Goal: Task Accomplishment & Management: Manage account settings

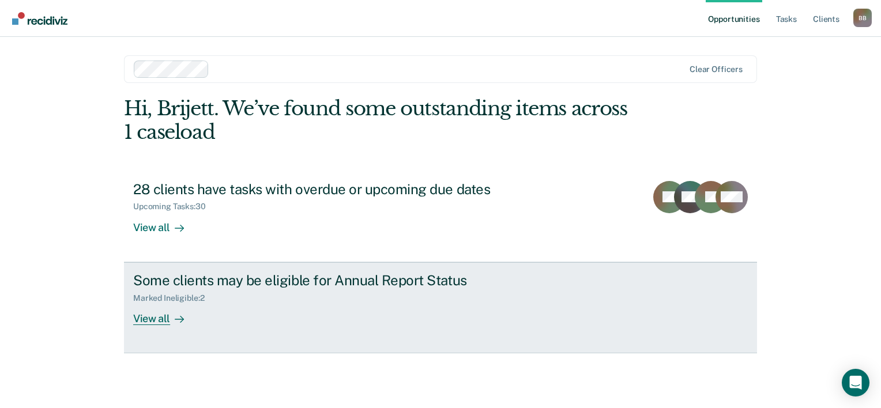
click at [156, 312] on div "View all" at bounding box center [165, 314] width 65 height 22
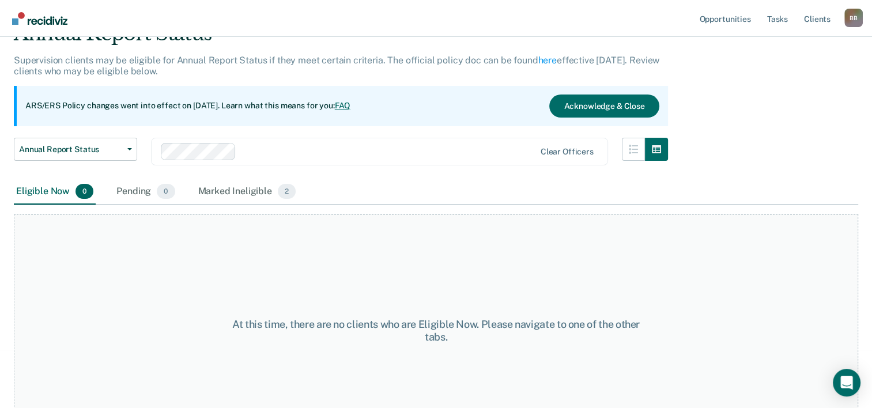
scroll to position [96, 0]
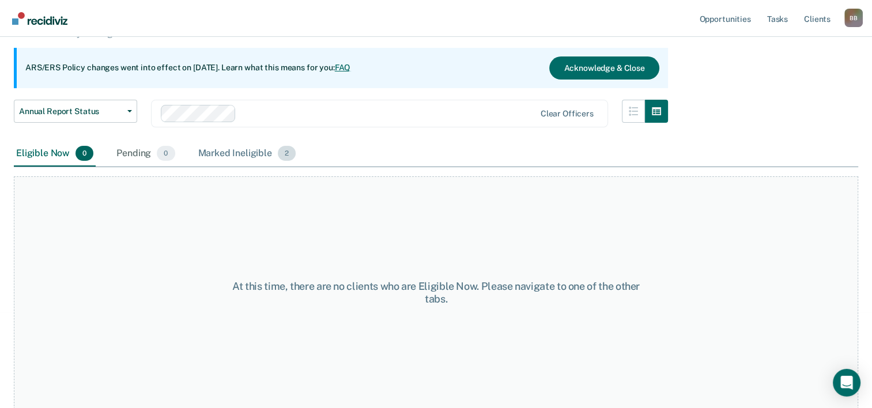
click at [234, 159] on div "Marked Ineligible 2" at bounding box center [247, 153] width 103 height 25
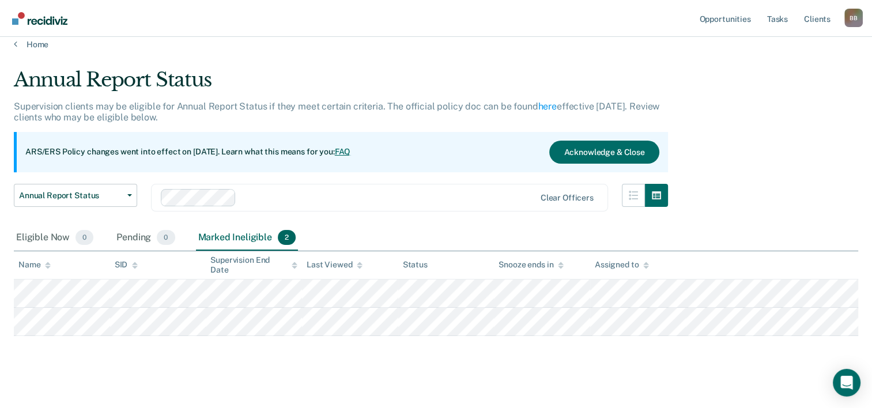
scroll to position [0, 0]
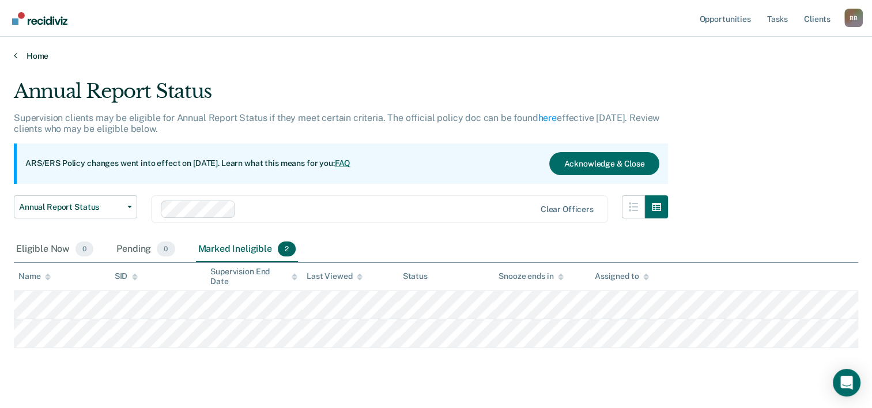
click at [35, 55] on link "Home" at bounding box center [436, 56] width 844 height 10
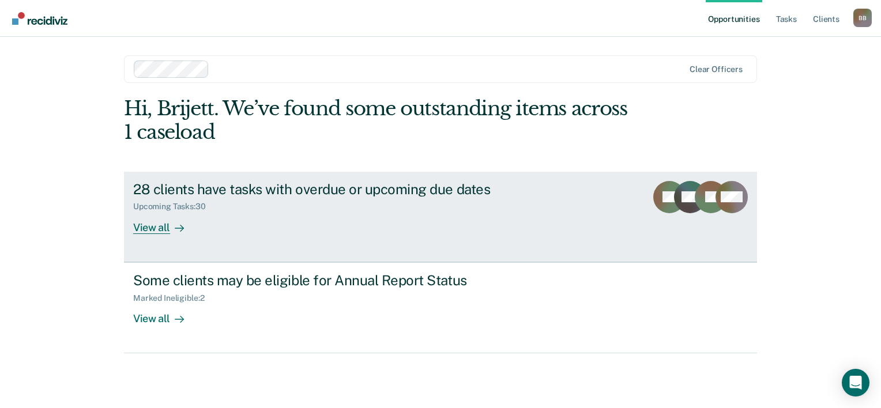
click at [307, 179] on link "28 clients have tasks with overdue or upcoming due dates Upcoming Tasks : 30 Vi…" at bounding box center [440, 217] width 633 height 90
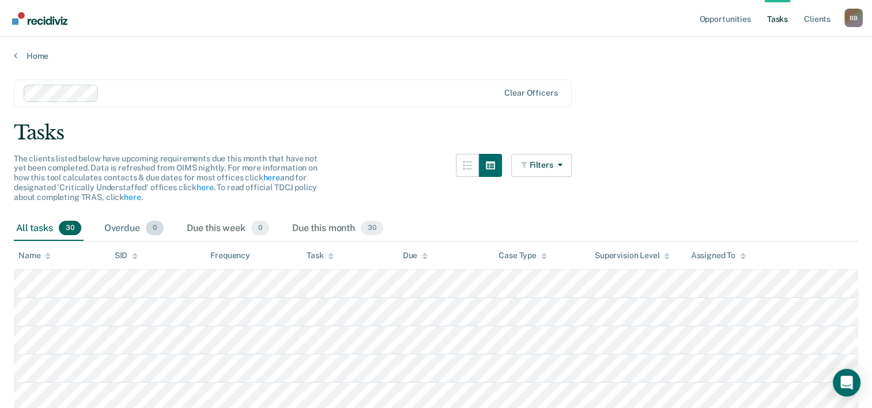
click at [134, 229] on div "Overdue 0" at bounding box center [134, 228] width 64 height 25
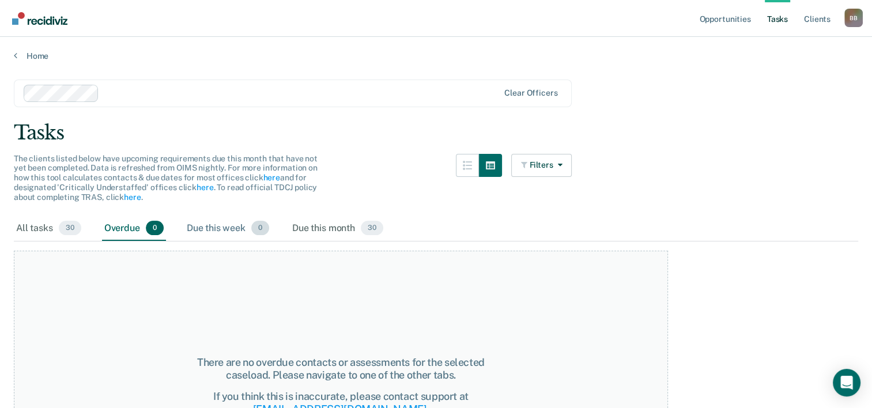
click at [210, 224] on div "Due this week 0" at bounding box center [227, 228] width 87 height 25
click at [311, 222] on div "Due this month 30" at bounding box center [338, 228] width 96 height 25
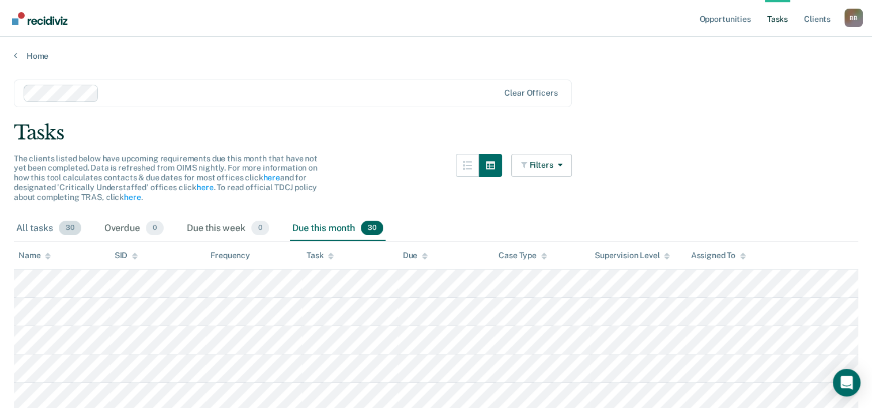
drag, startPoint x: 52, startPoint y: 226, endPoint x: 64, endPoint y: 224, distance: 12.4
click at [52, 226] on div "All tasks 30" at bounding box center [49, 228] width 70 height 25
click at [846, 13] on div "B B" at bounding box center [853, 18] width 18 height 18
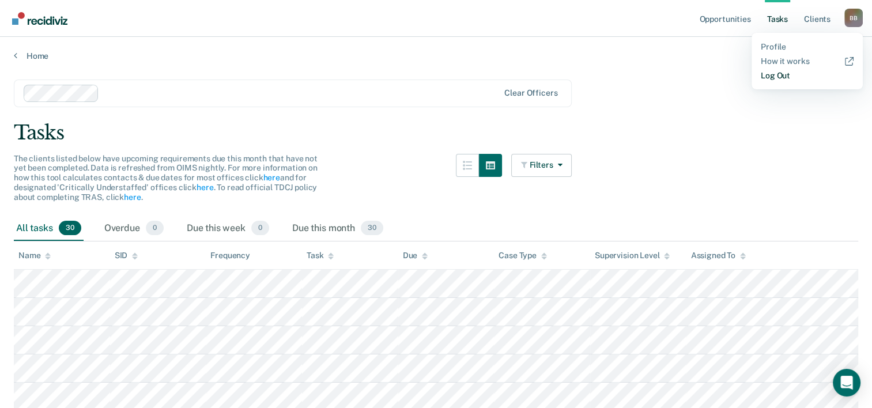
click at [778, 77] on link "Log Out" at bounding box center [807, 76] width 93 height 10
